Goal: Information Seeking & Learning: Compare options

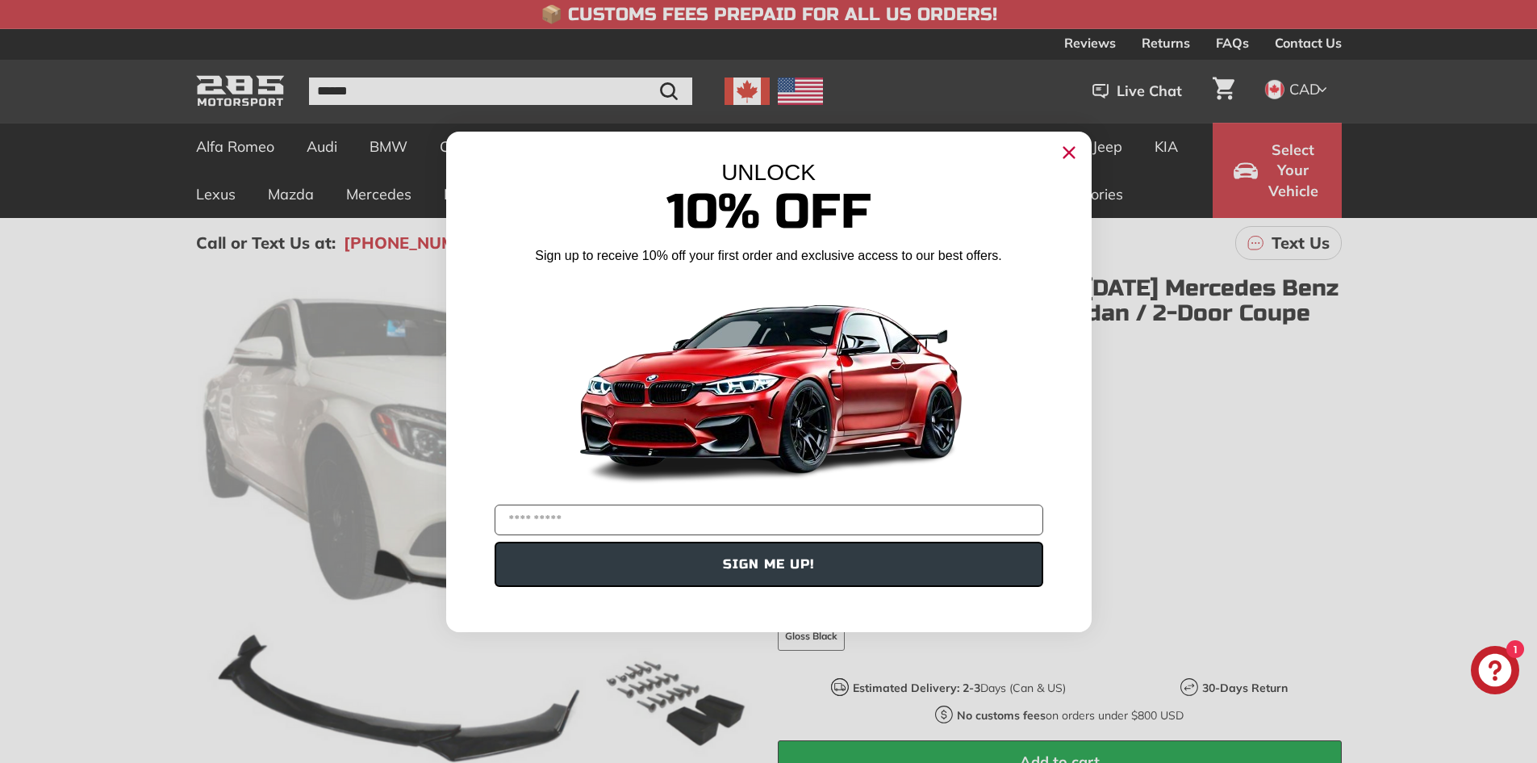
click at [1064, 157] on icon "Close dialog" at bounding box center [1069, 152] width 10 height 10
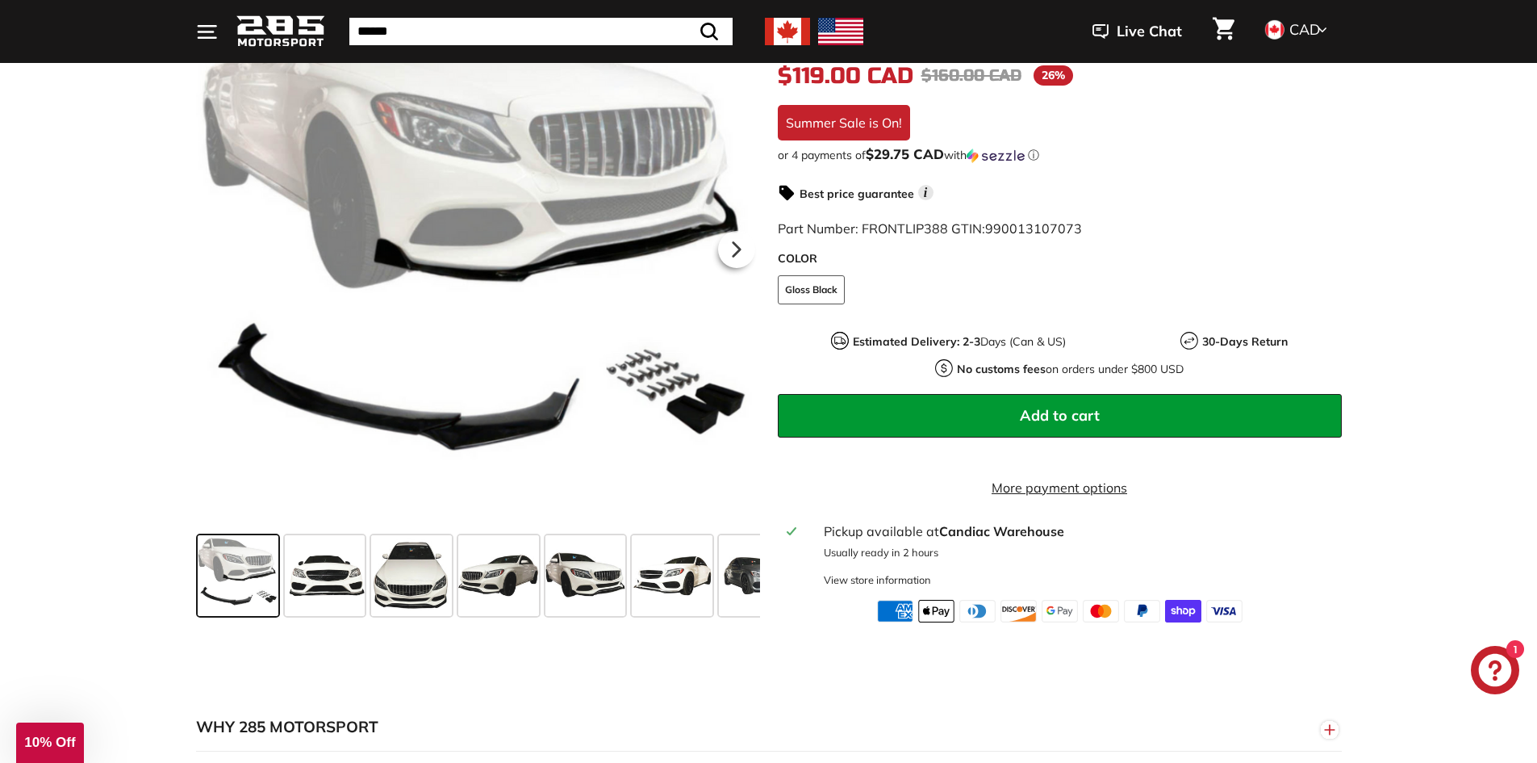
scroll to position [404, 0]
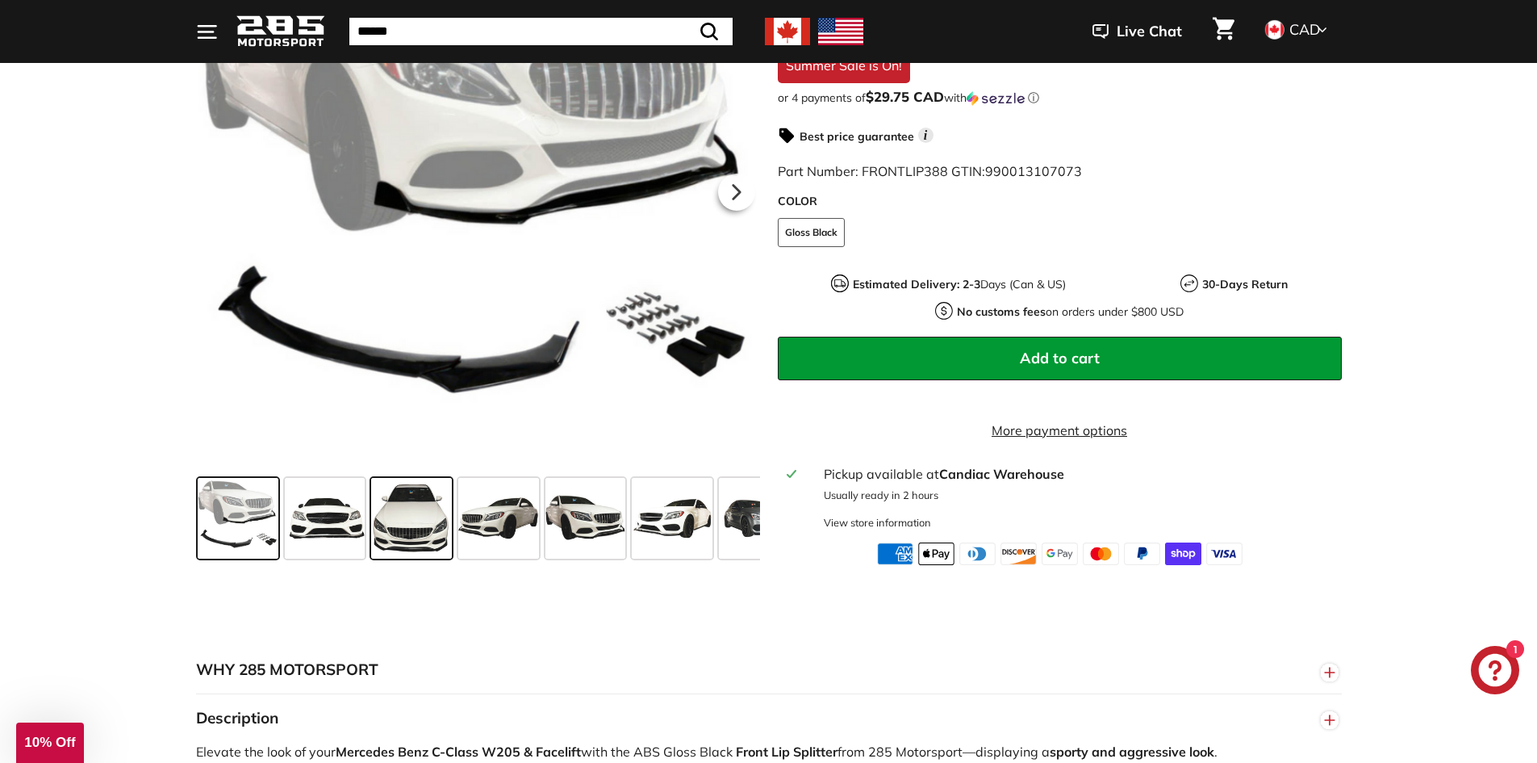
click at [408, 531] on span at bounding box center [411, 518] width 81 height 81
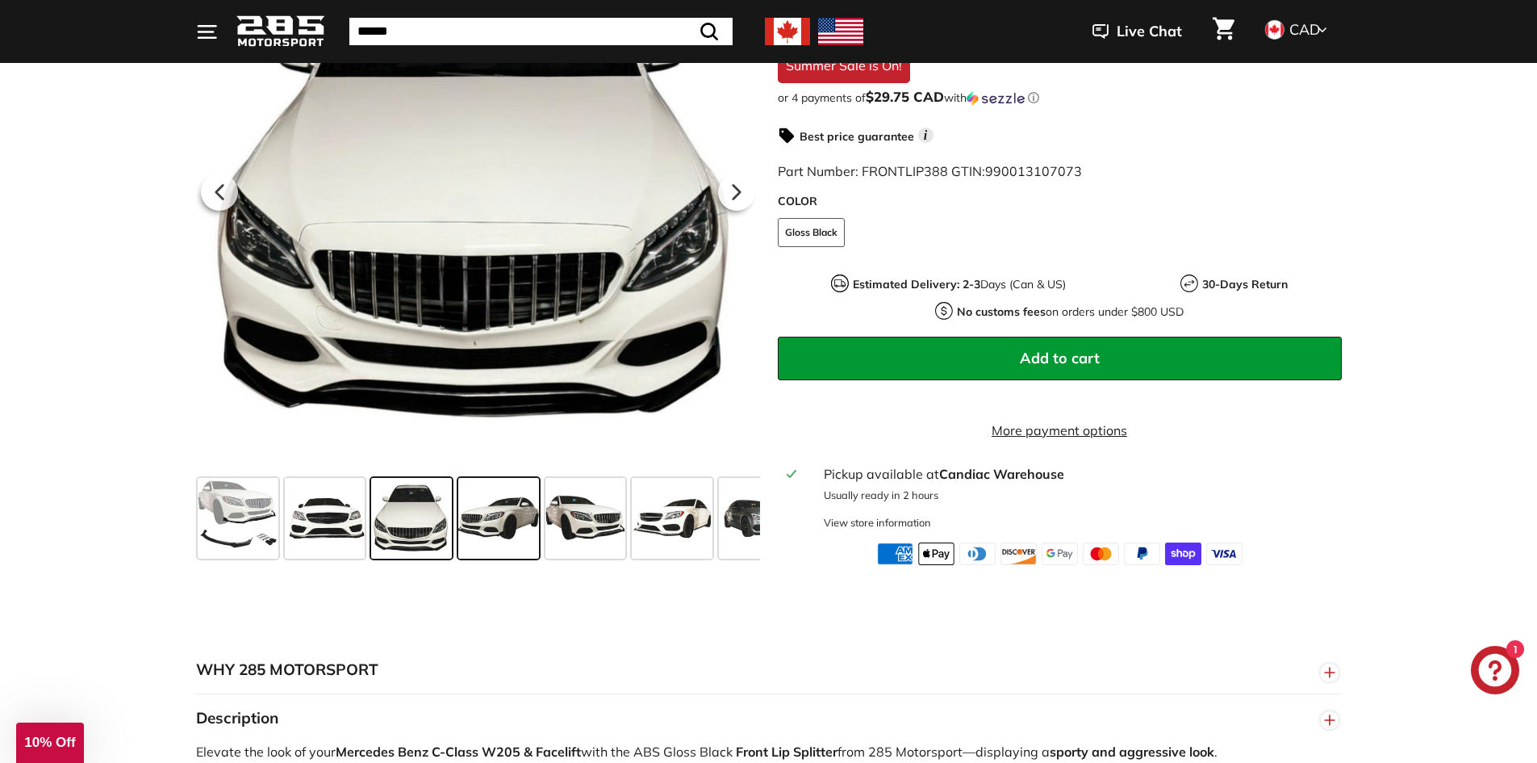
click at [512, 530] on span at bounding box center [498, 518] width 81 height 81
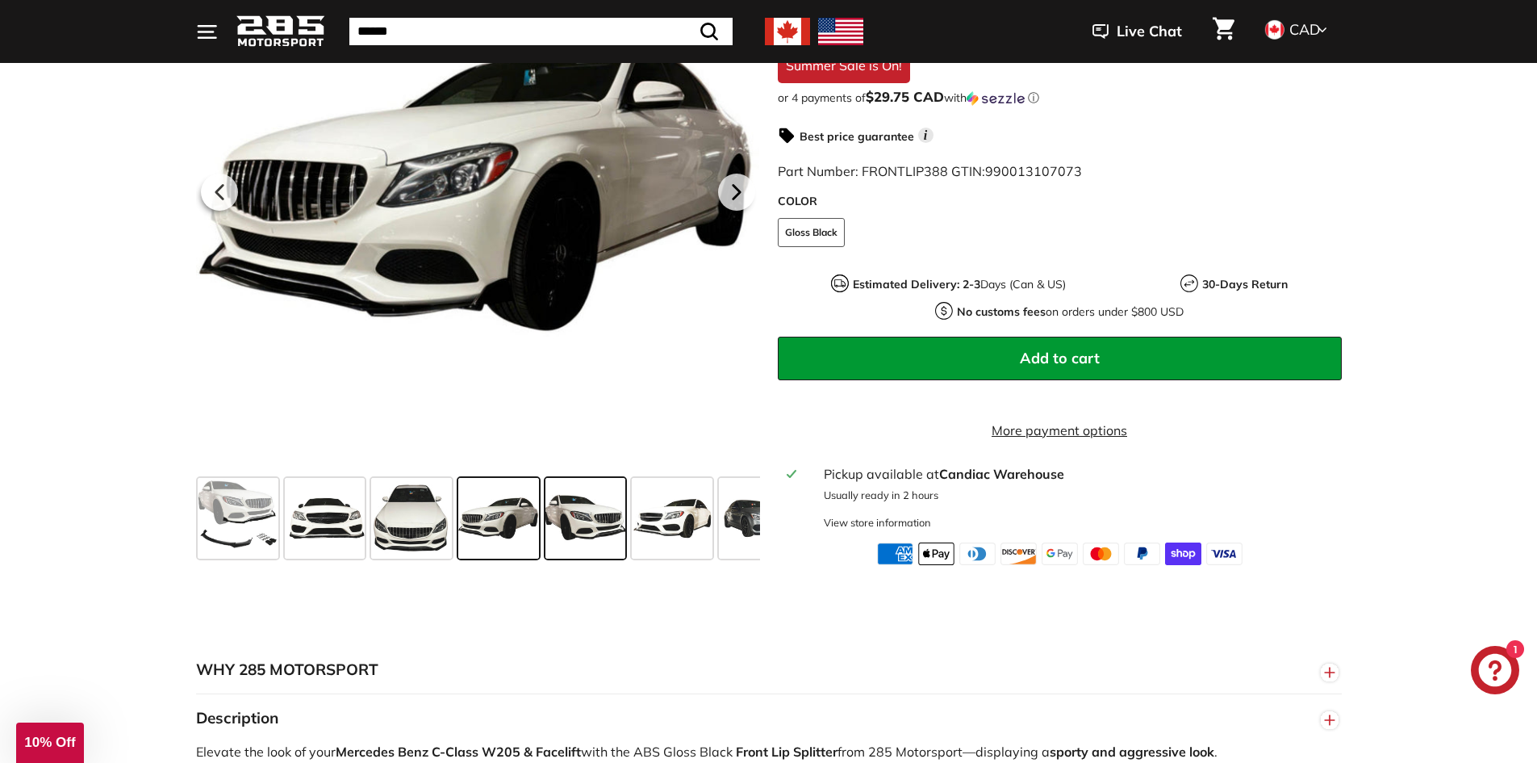
click at [615, 537] on span at bounding box center [586, 518] width 81 height 81
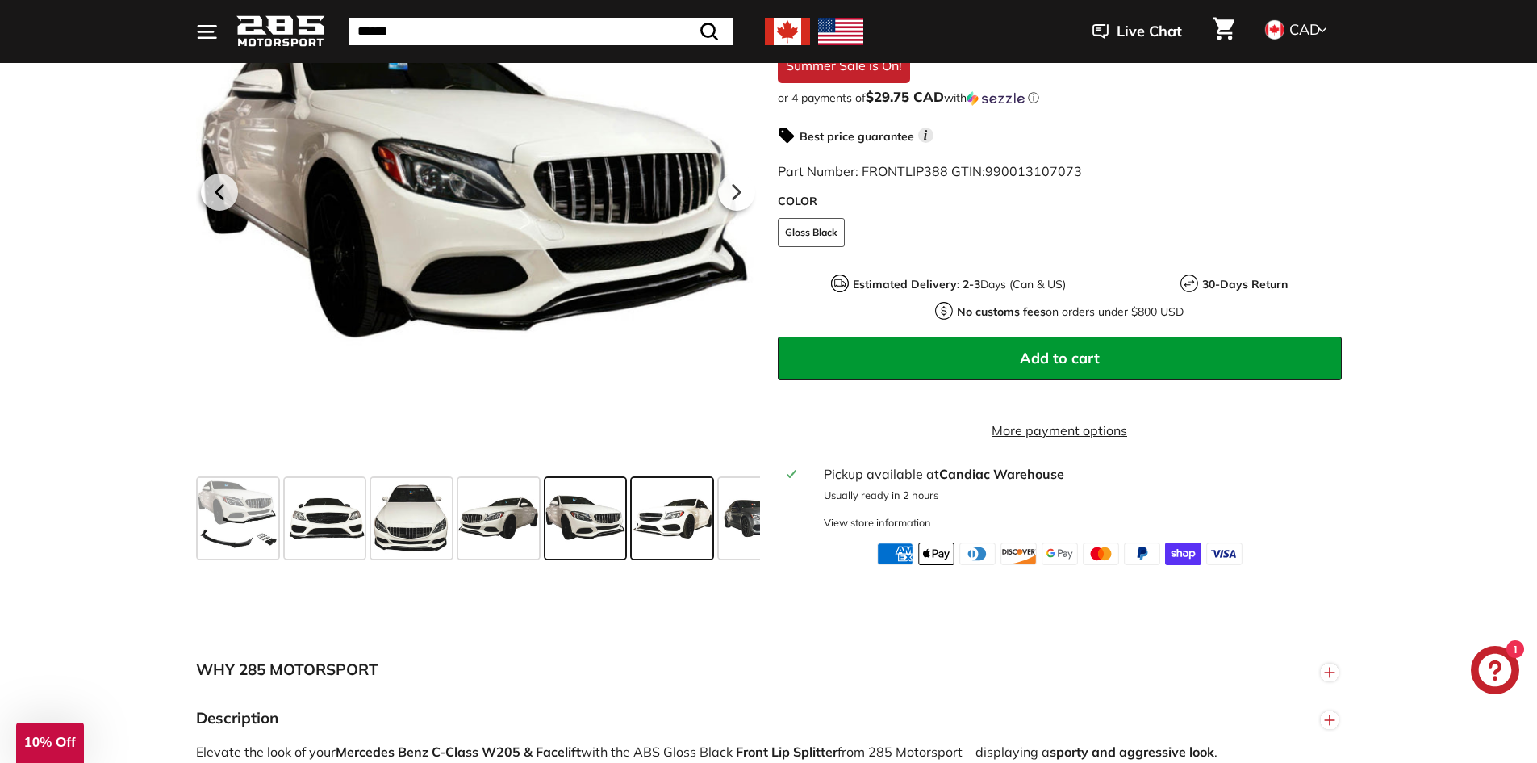
click at [681, 539] on span at bounding box center [672, 518] width 81 height 81
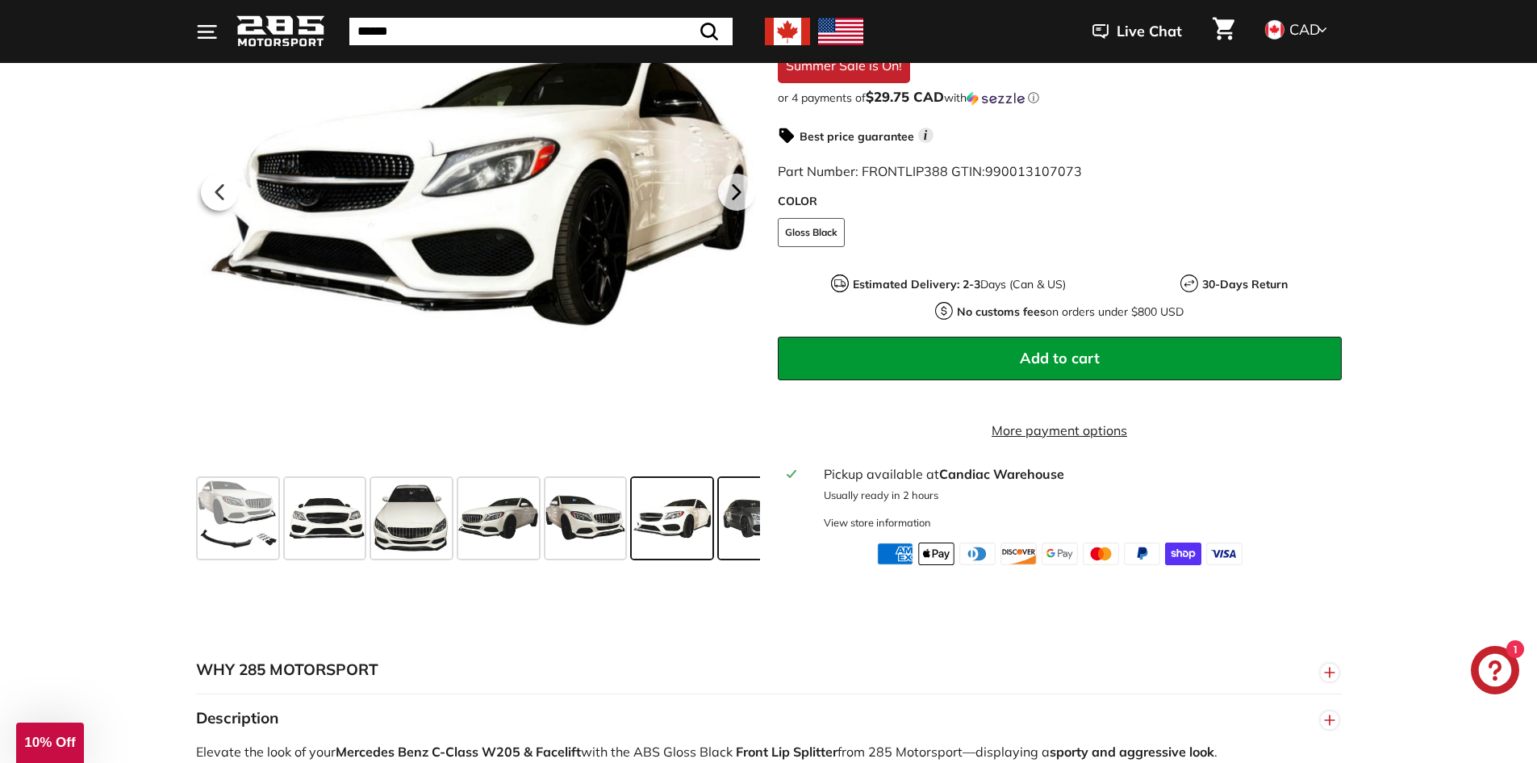
click at [730, 542] on span at bounding box center [759, 518] width 81 height 81
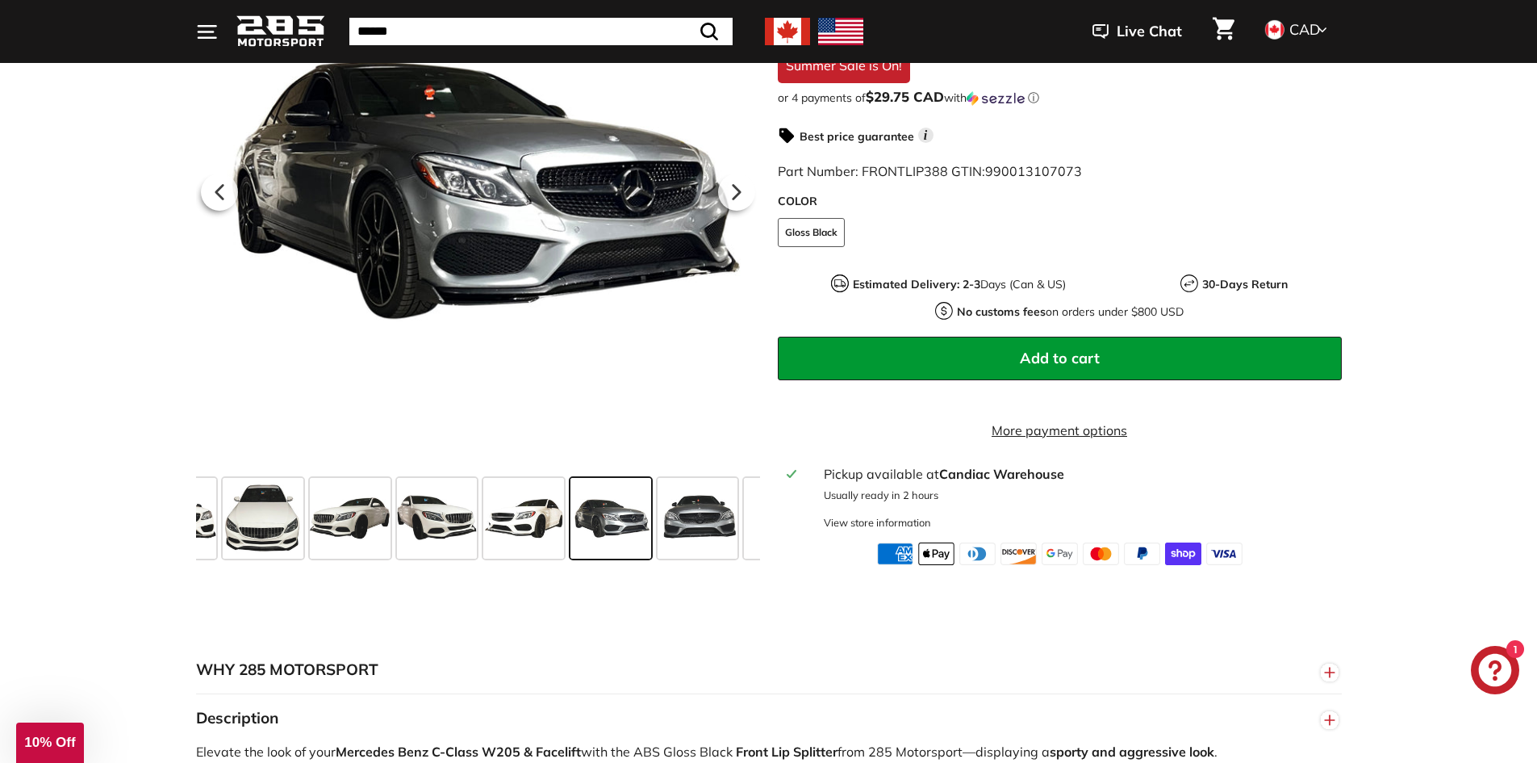
scroll to position [0, 217]
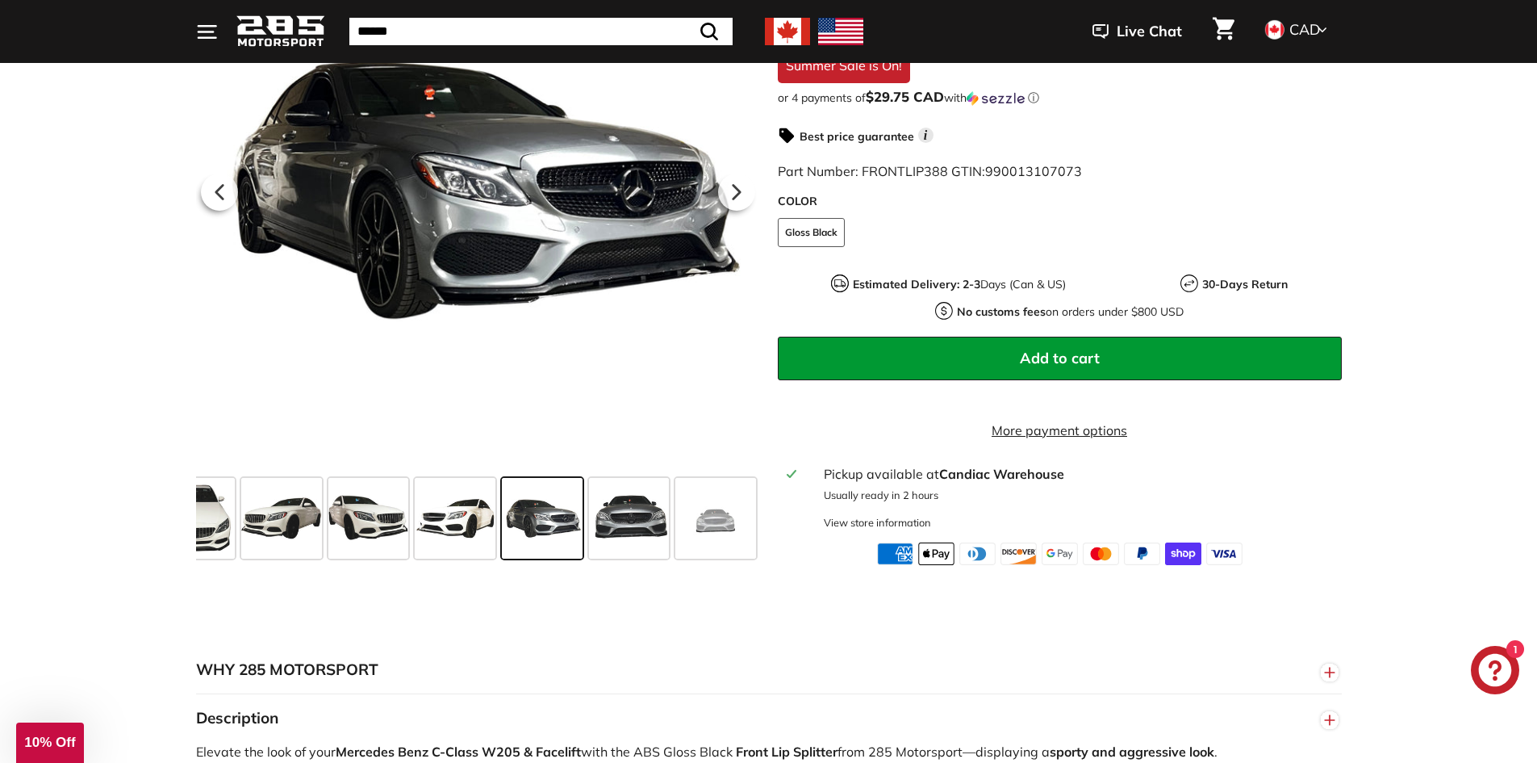
click at [553, 550] on span at bounding box center [542, 518] width 81 height 81
click at [613, 541] on span at bounding box center [629, 518] width 81 height 81
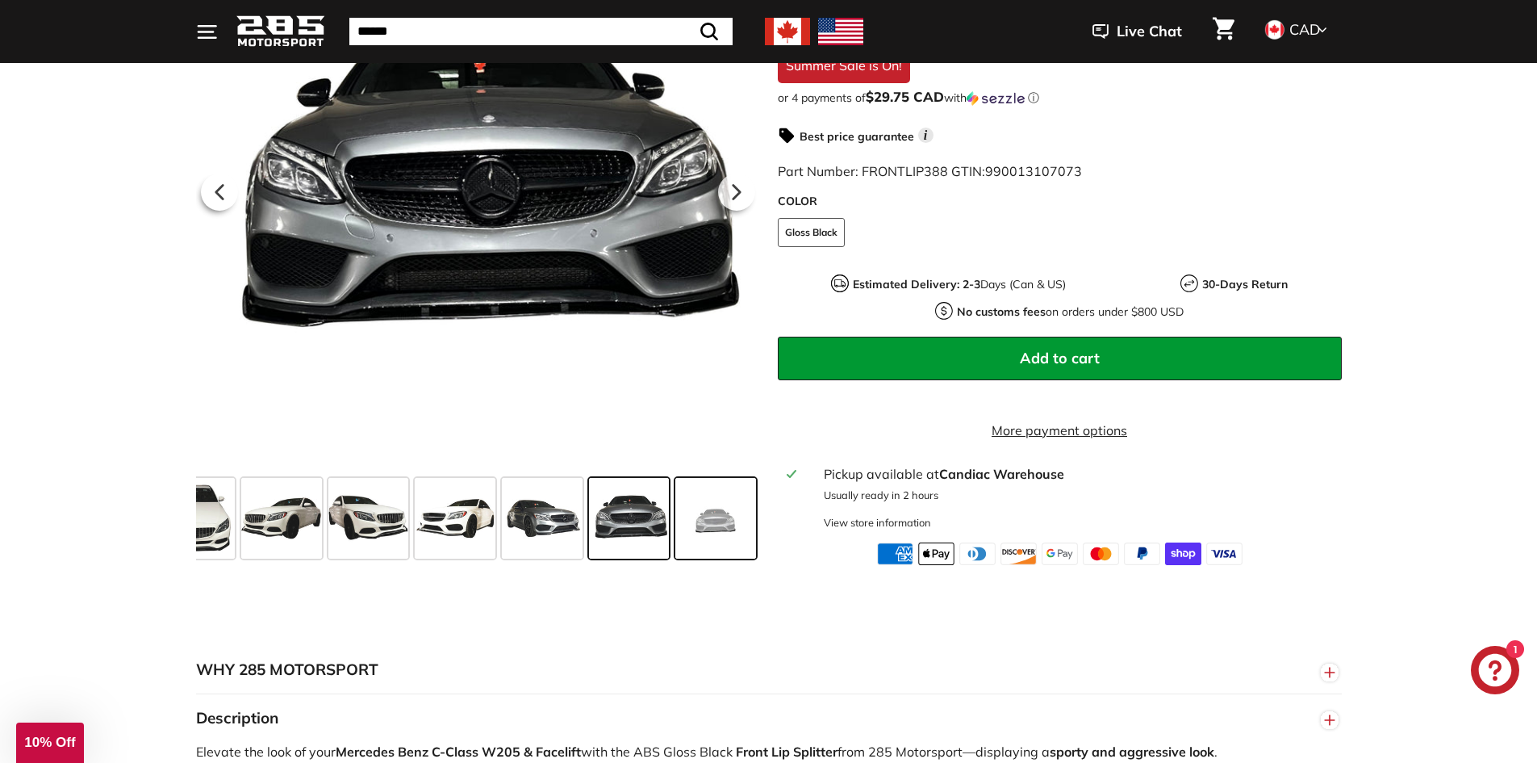
click at [694, 534] on span at bounding box center [715, 518] width 81 height 81
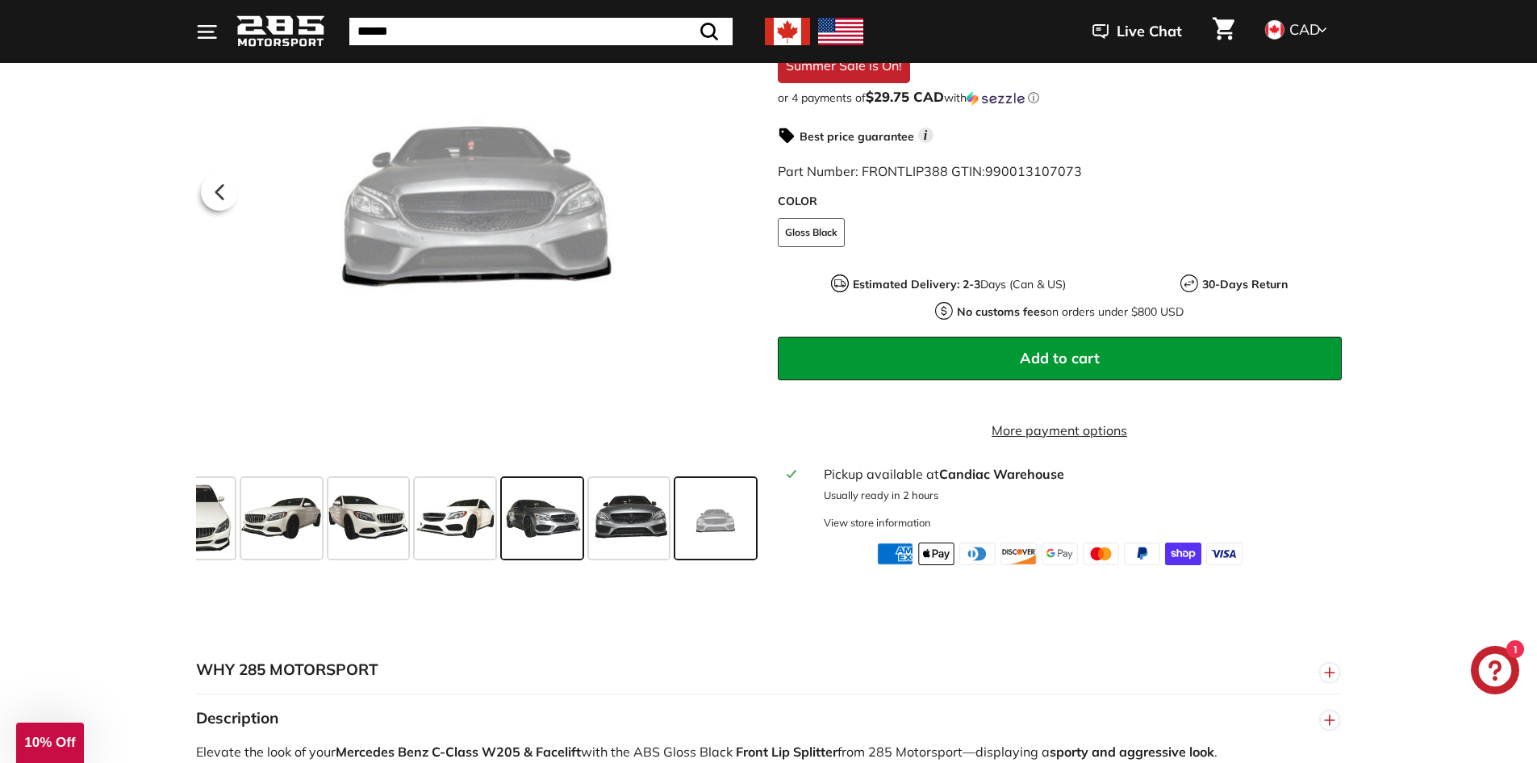
click at [547, 518] on span at bounding box center [542, 518] width 81 height 81
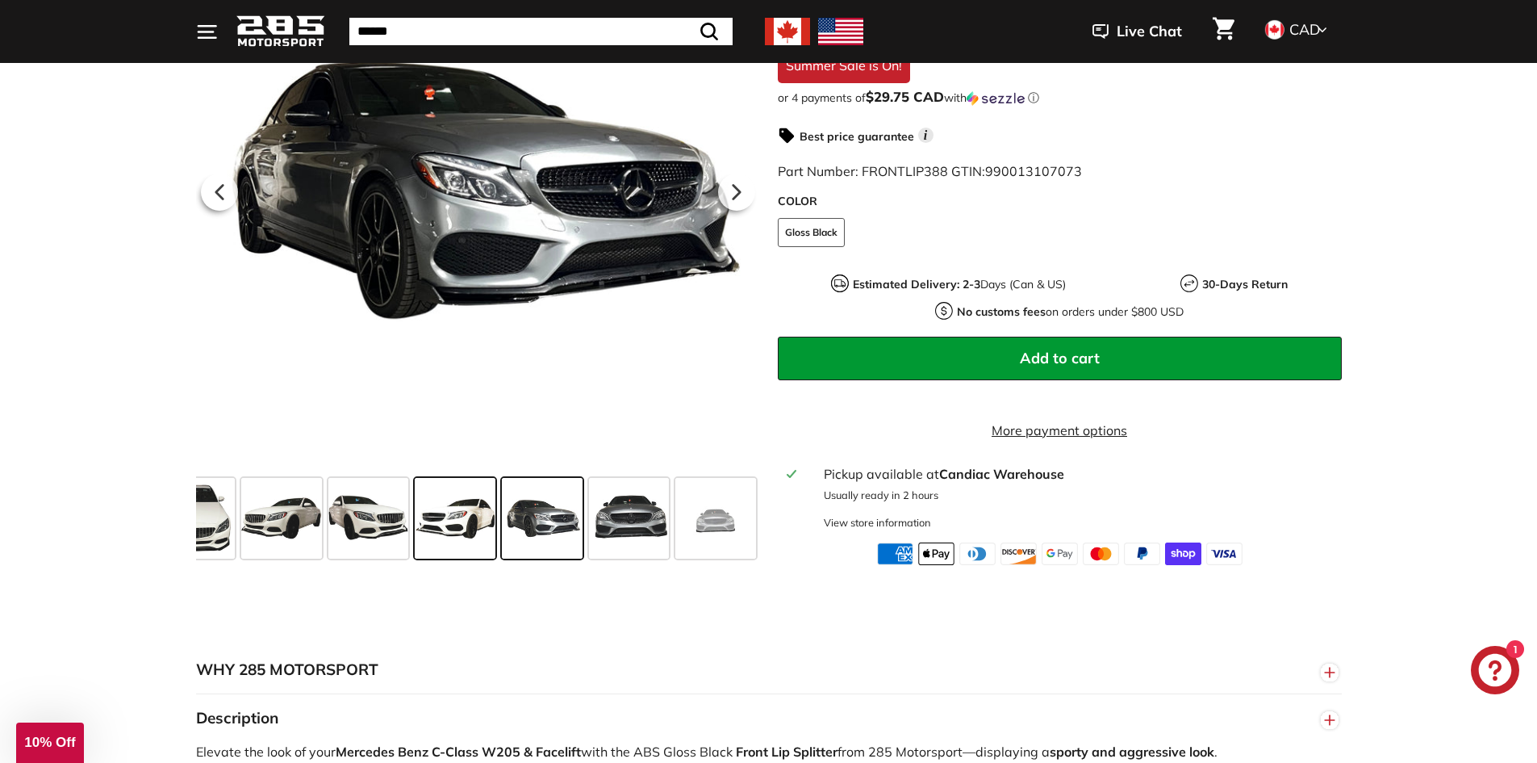
click at [454, 521] on span at bounding box center [455, 518] width 81 height 81
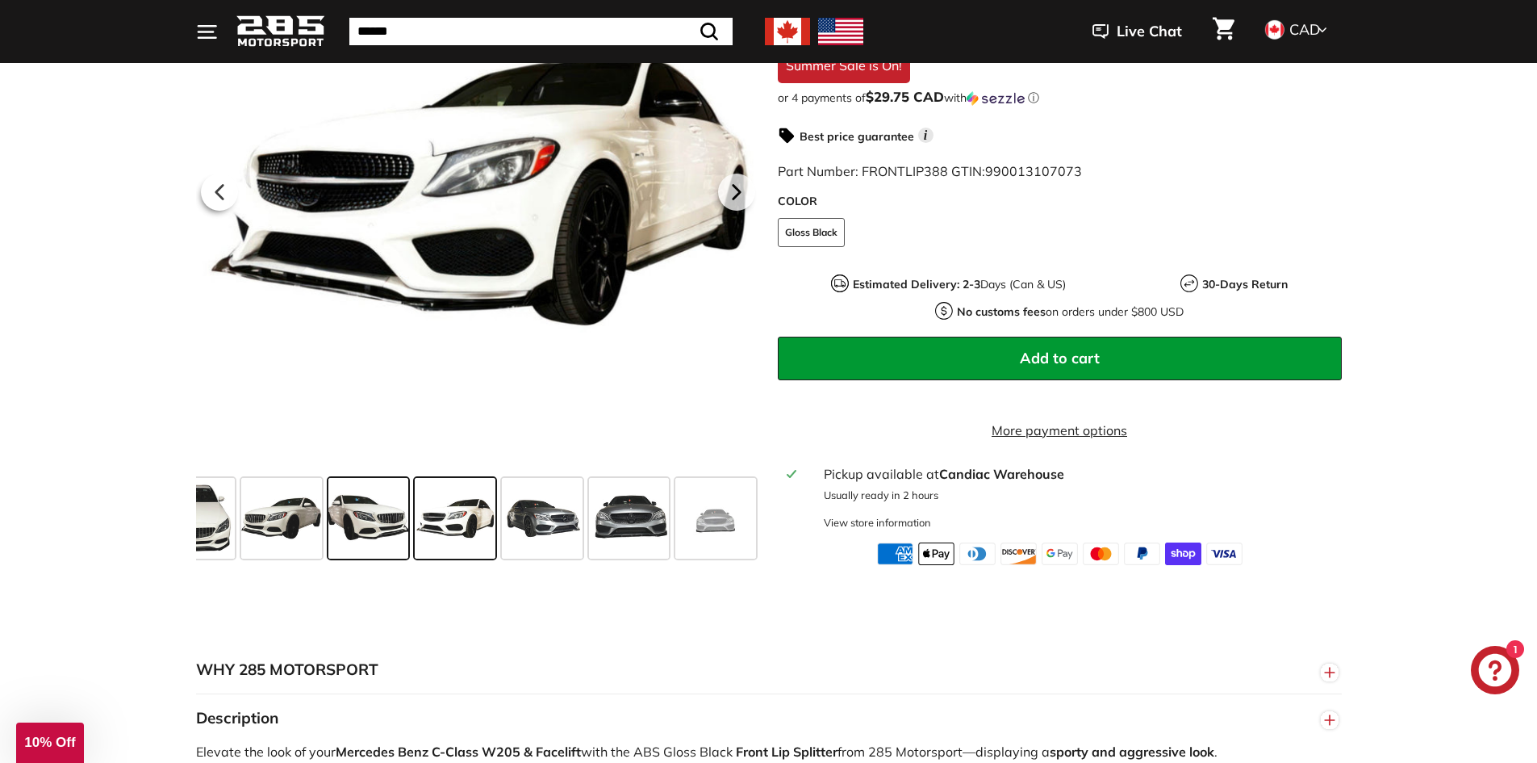
click at [326, 521] on div at bounding box center [368, 518] width 87 height 87
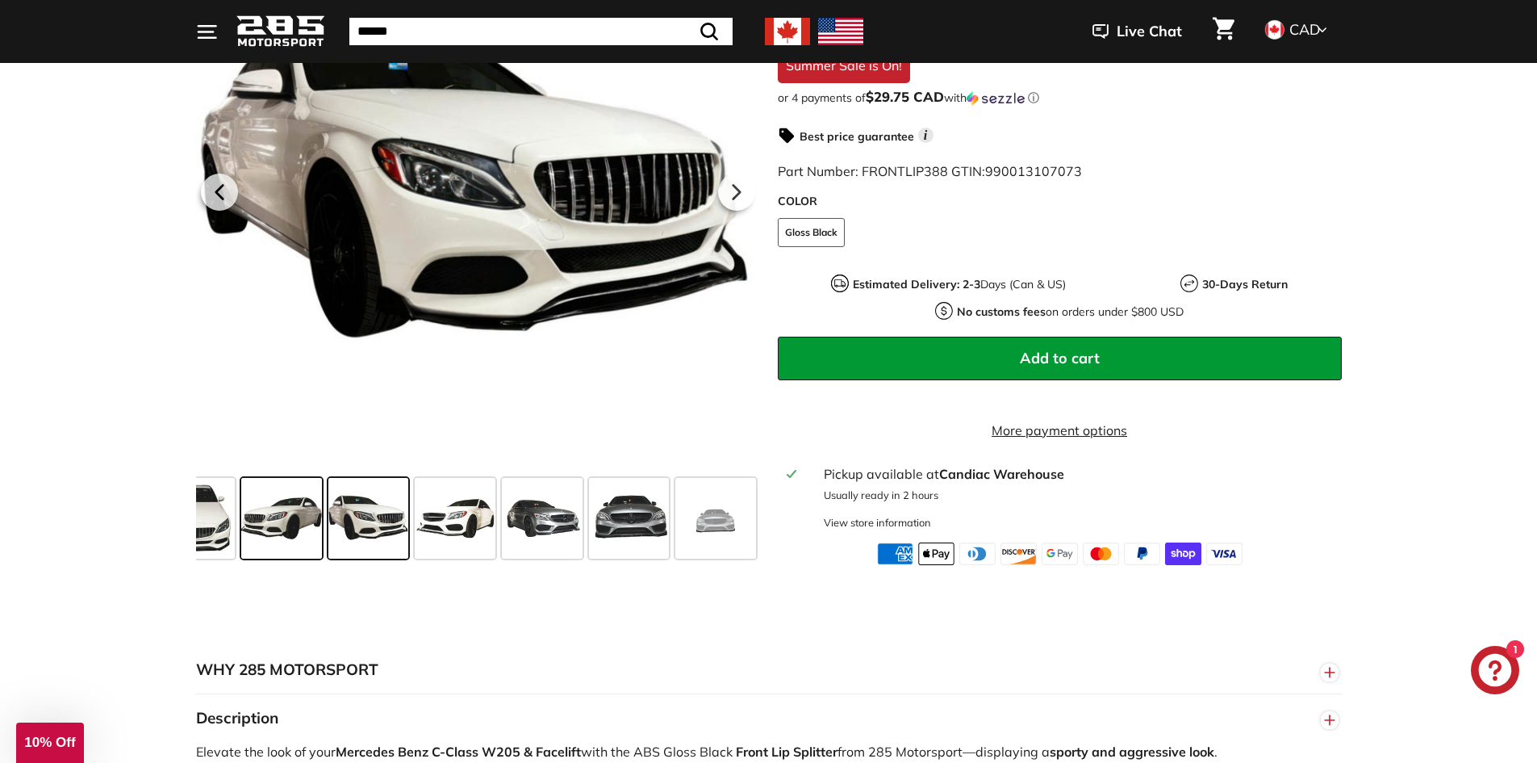
scroll to position [0, 216]
drag, startPoint x: 210, startPoint y: 529, endPoint x: 407, endPoint y: 537, distance: 197.1
click at [374, 538] on div at bounding box center [478, 518] width 564 height 94
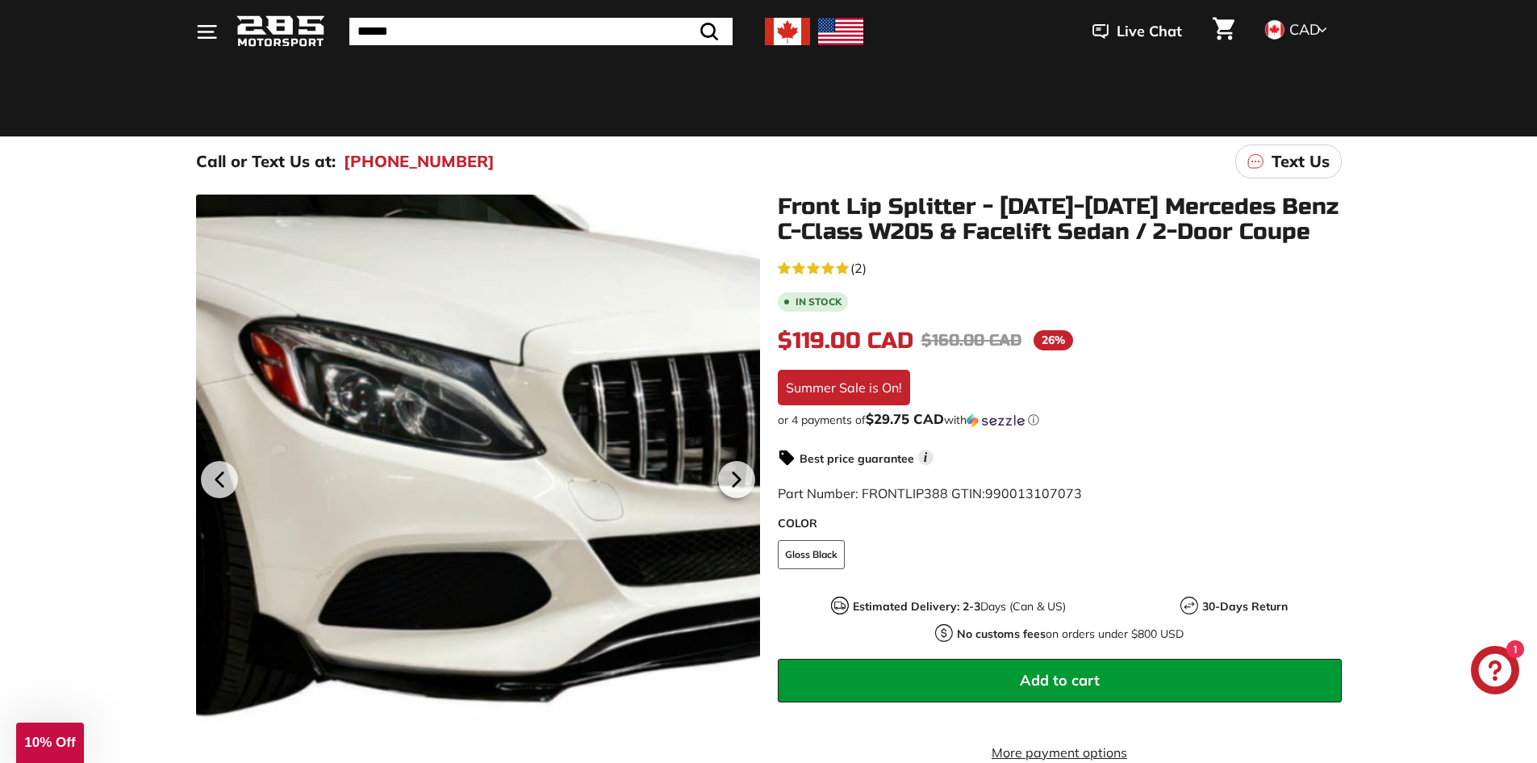
scroll to position [81, 0]
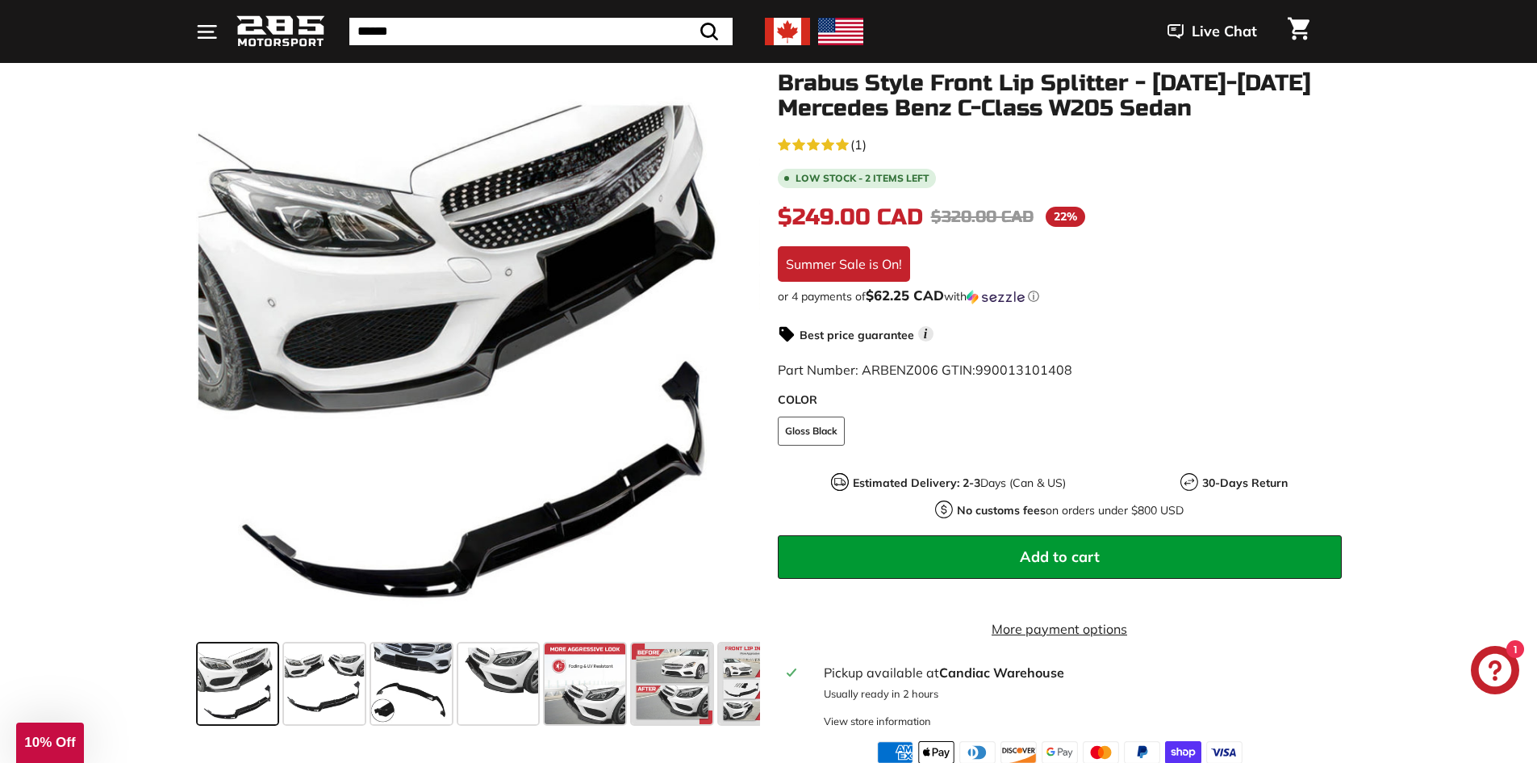
scroll to position [81, 0]
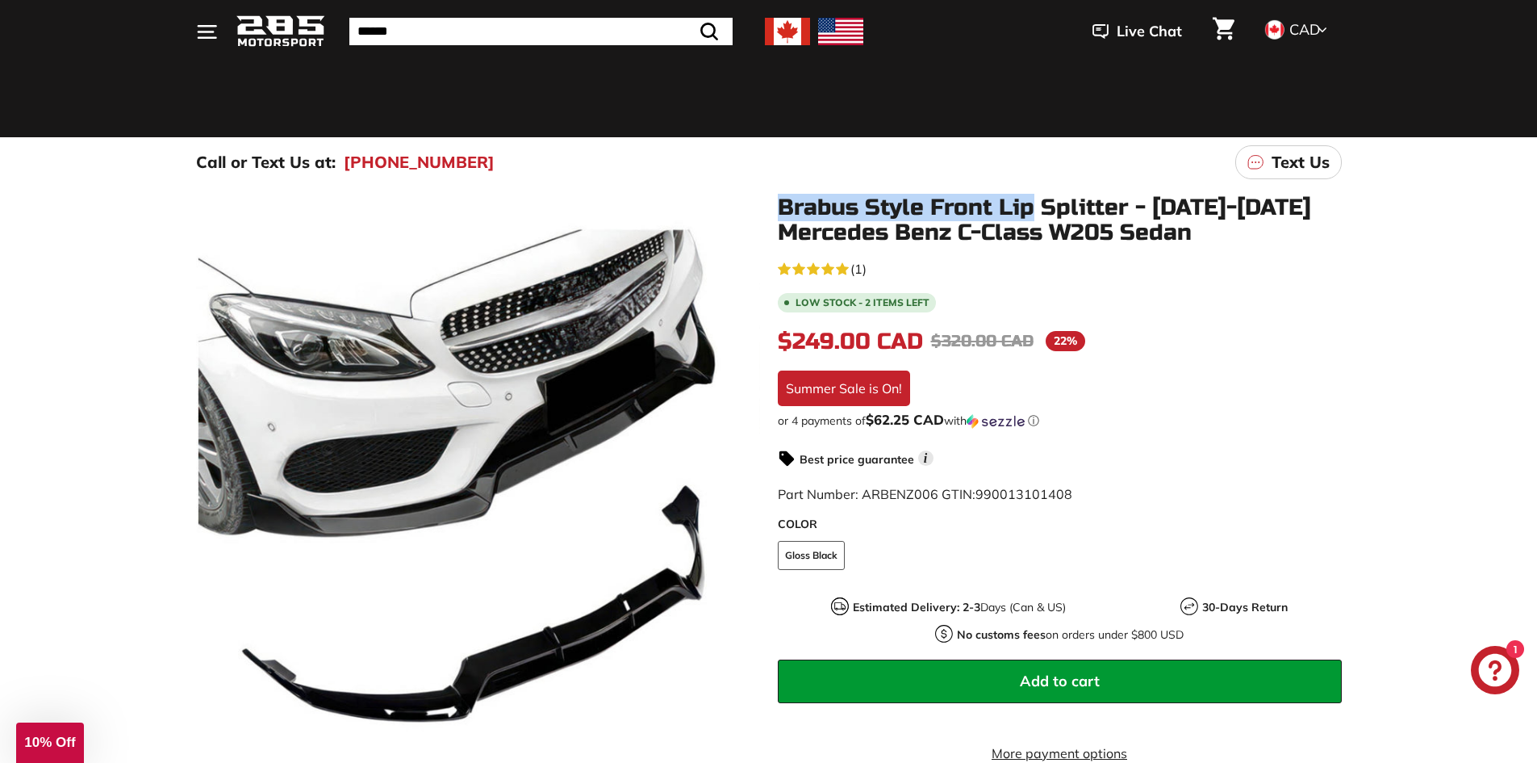
drag, startPoint x: 781, startPoint y: 203, endPoint x: 1030, endPoint y: 210, distance: 248.7
click at [1030, 210] on h1 "Brabus Style Front Lip Splitter - [DATE]-[DATE] Mercedes Benz C-Class W205 Sedan" at bounding box center [1060, 220] width 564 height 50
copy h1 "Brabus Style Front Lip"
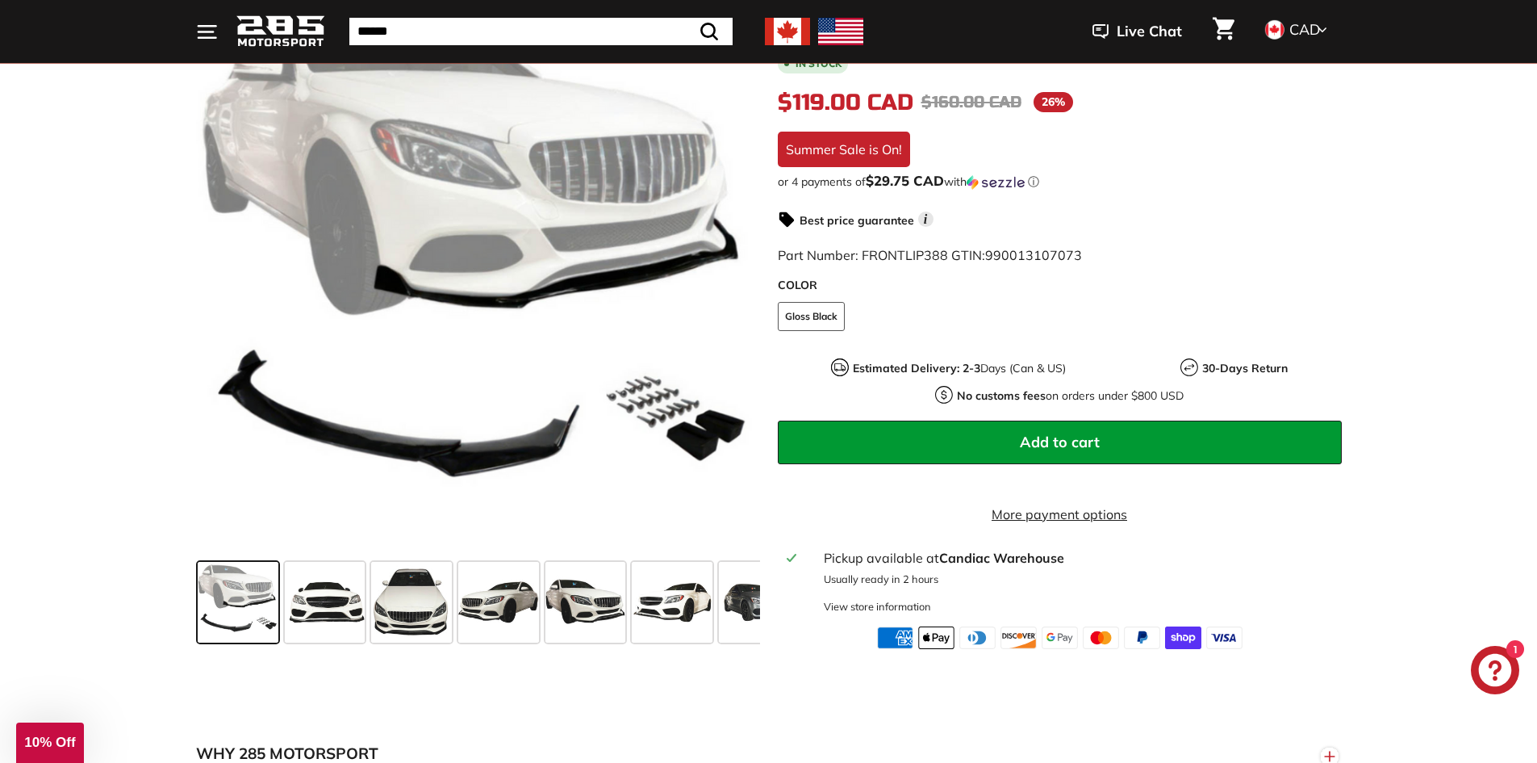
scroll to position [323, 0]
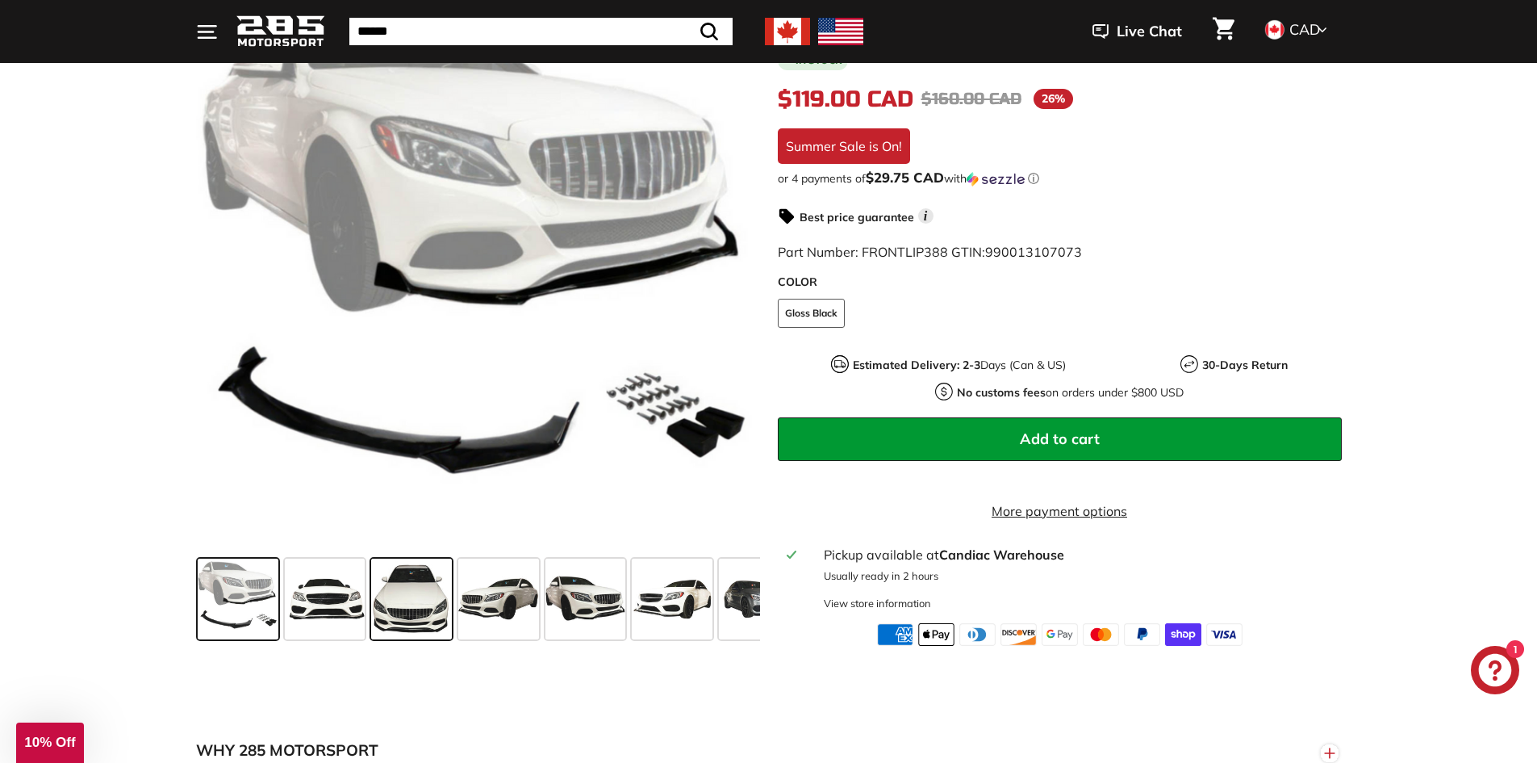
click at [387, 613] on span at bounding box center [411, 598] width 81 height 81
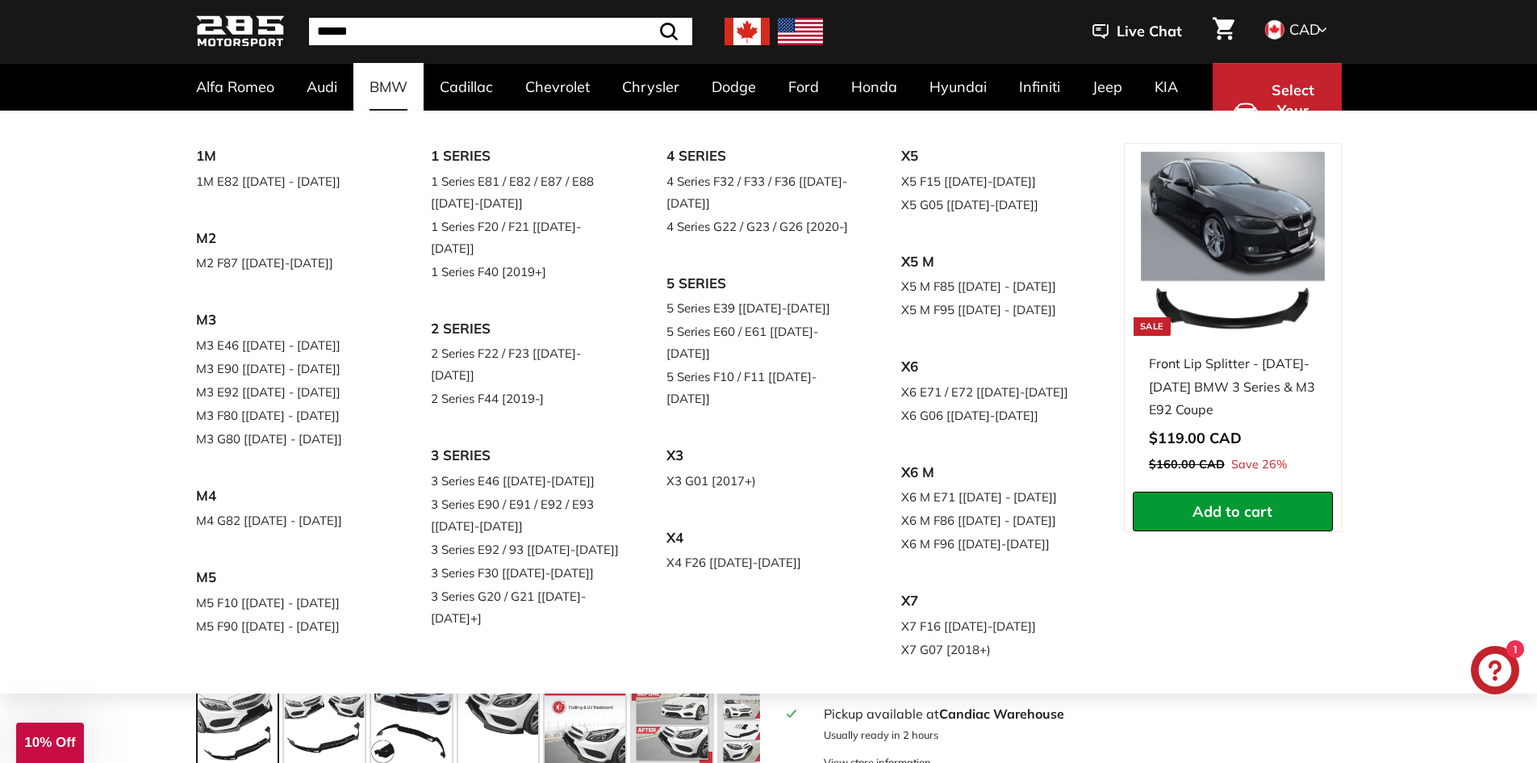
scroll to position [404, 0]
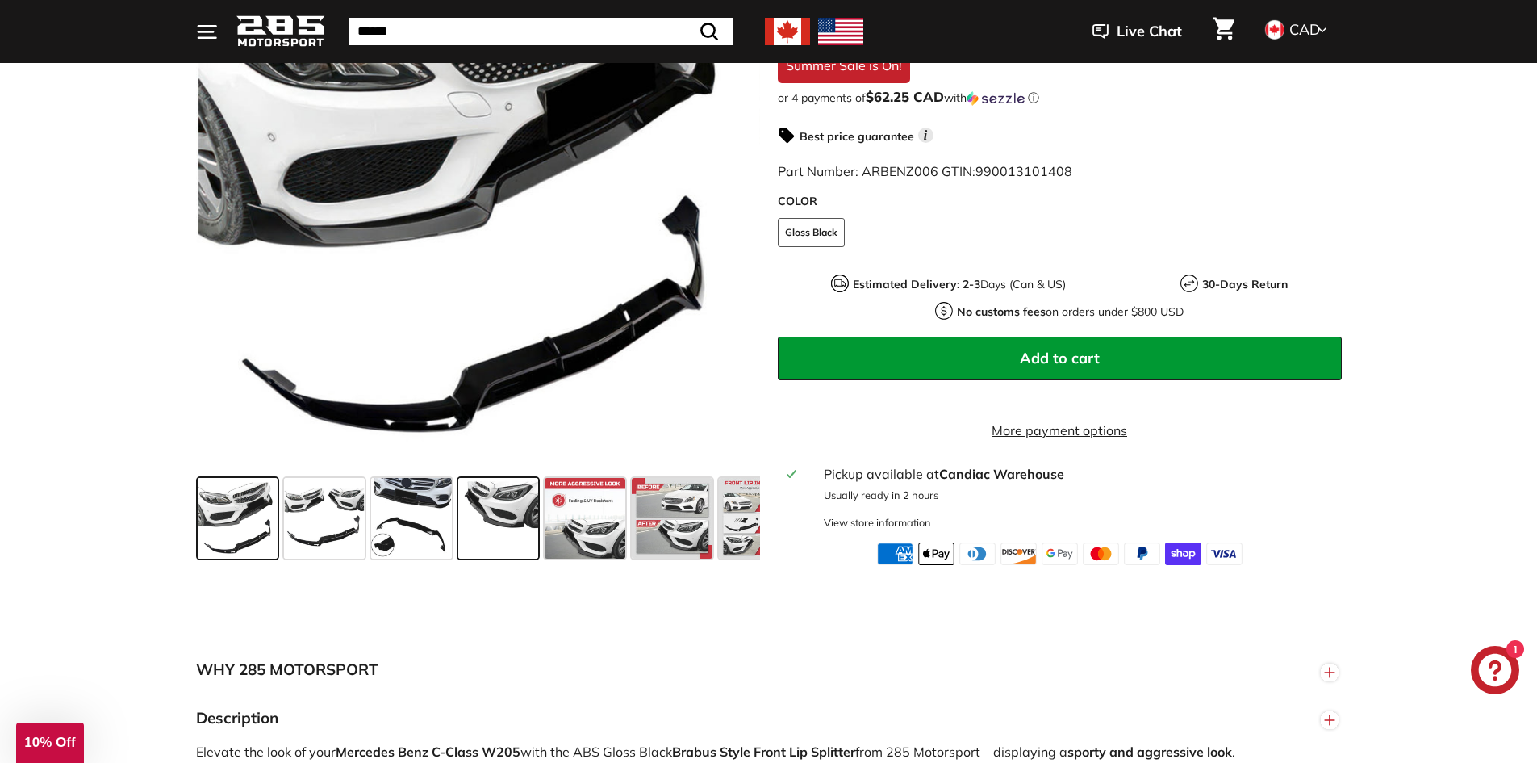
click at [483, 530] on span at bounding box center [498, 518] width 81 height 81
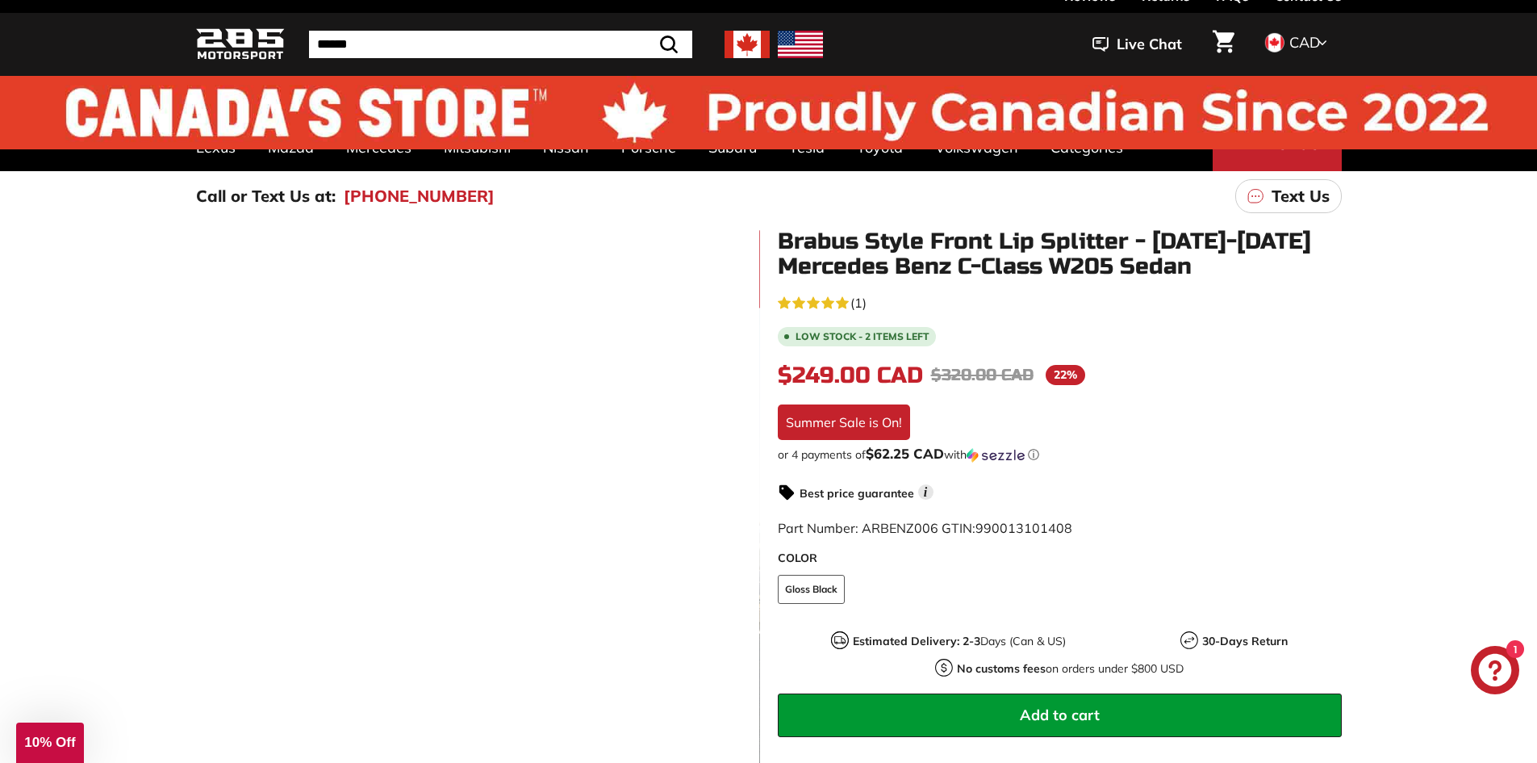
scroll to position [0, 0]
